Goal: Find contact information

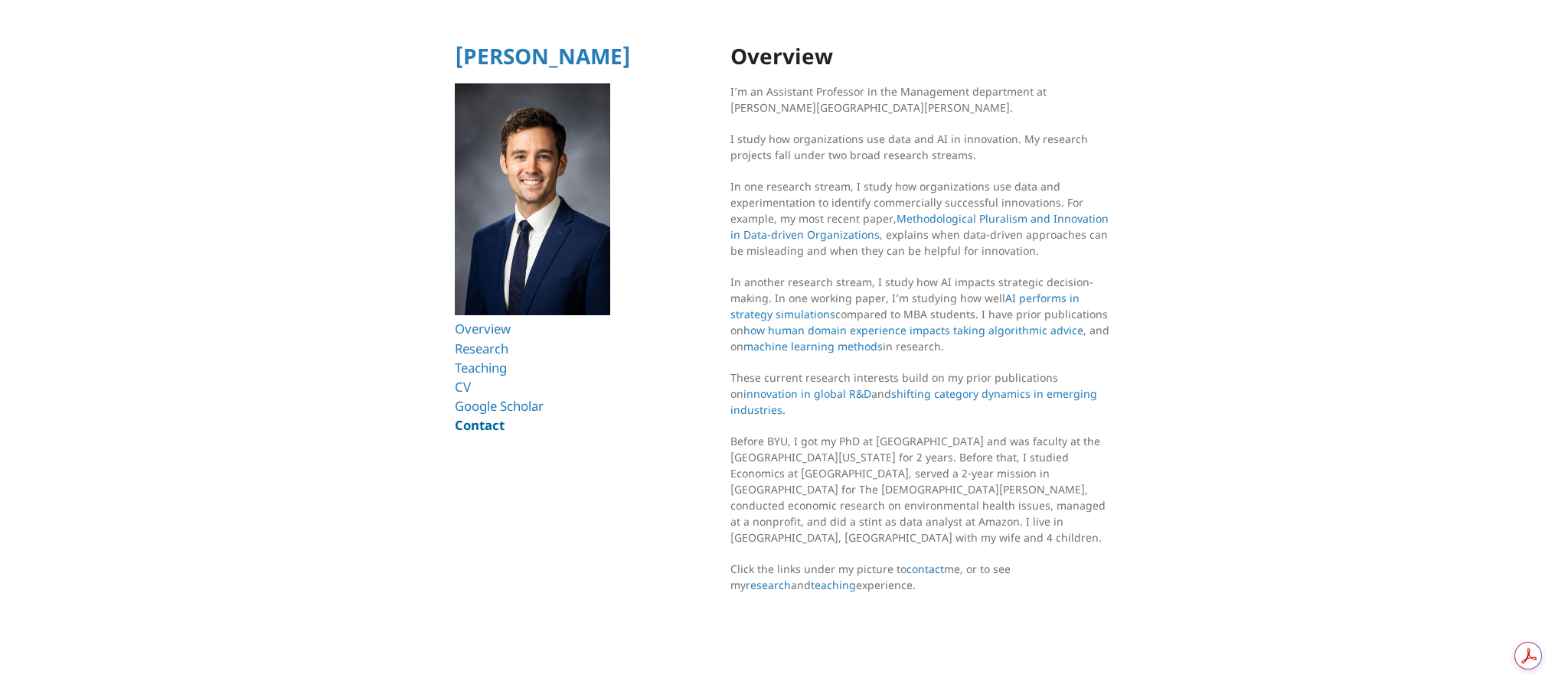
click at [485, 430] on link "Contact" at bounding box center [479, 425] width 50 height 18
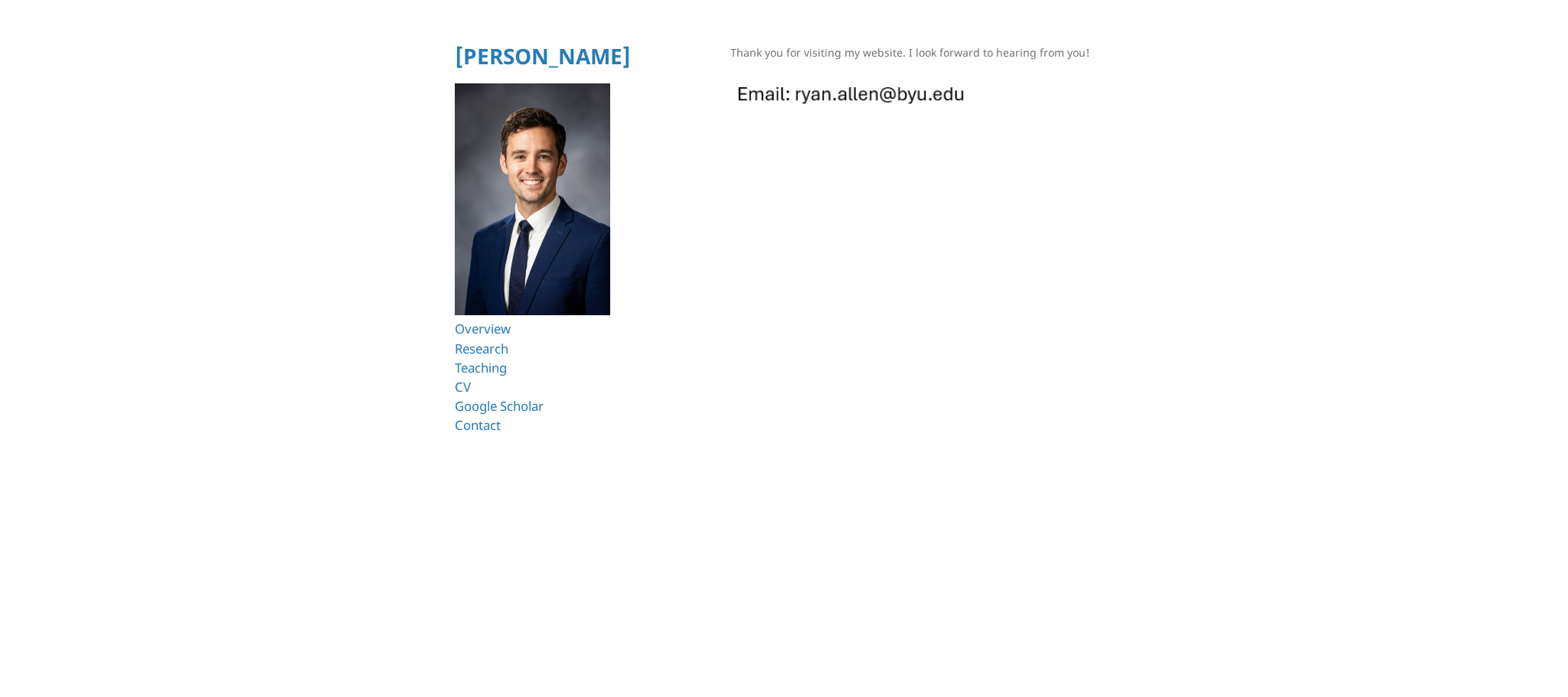
drag, startPoint x: 997, startPoint y: 98, endPoint x: 813, endPoint y: 98, distance: 184.0
click at [813, 98] on p at bounding box center [921, 95] width 383 height 37
click at [816, 107] on img at bounding box center [850, 93] width 242 height 34
click at [804, 89] on img at bounding box center [850, 93] width 242 height 34
click at [798, 92] on img at bounding box center [850, 93] width 242 height 34
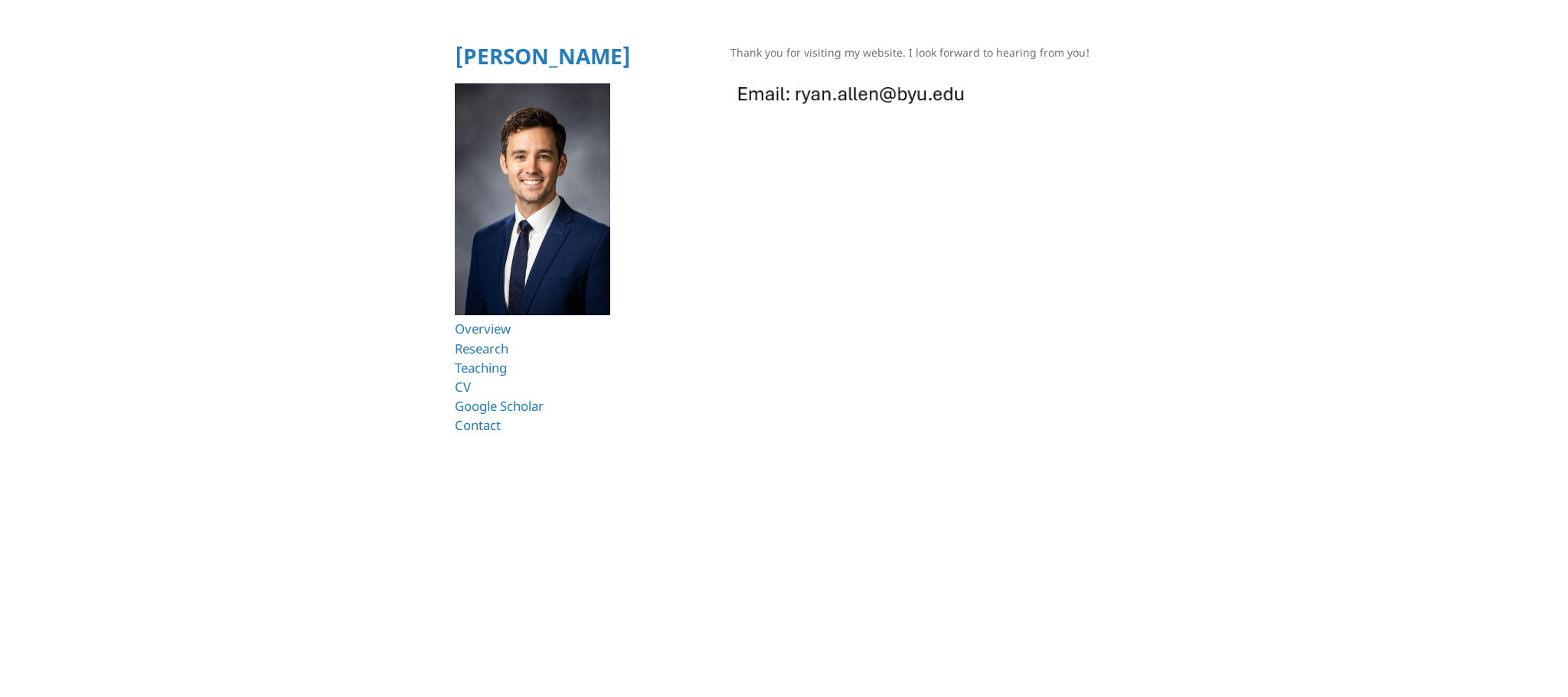
click at [841, 150] on section "Thank you for visiting my website. I look forward to hearing from you!" at bounding box center [921, 105] width 383 height 122
